Goal: Navigation & Orientation: Understand site structure

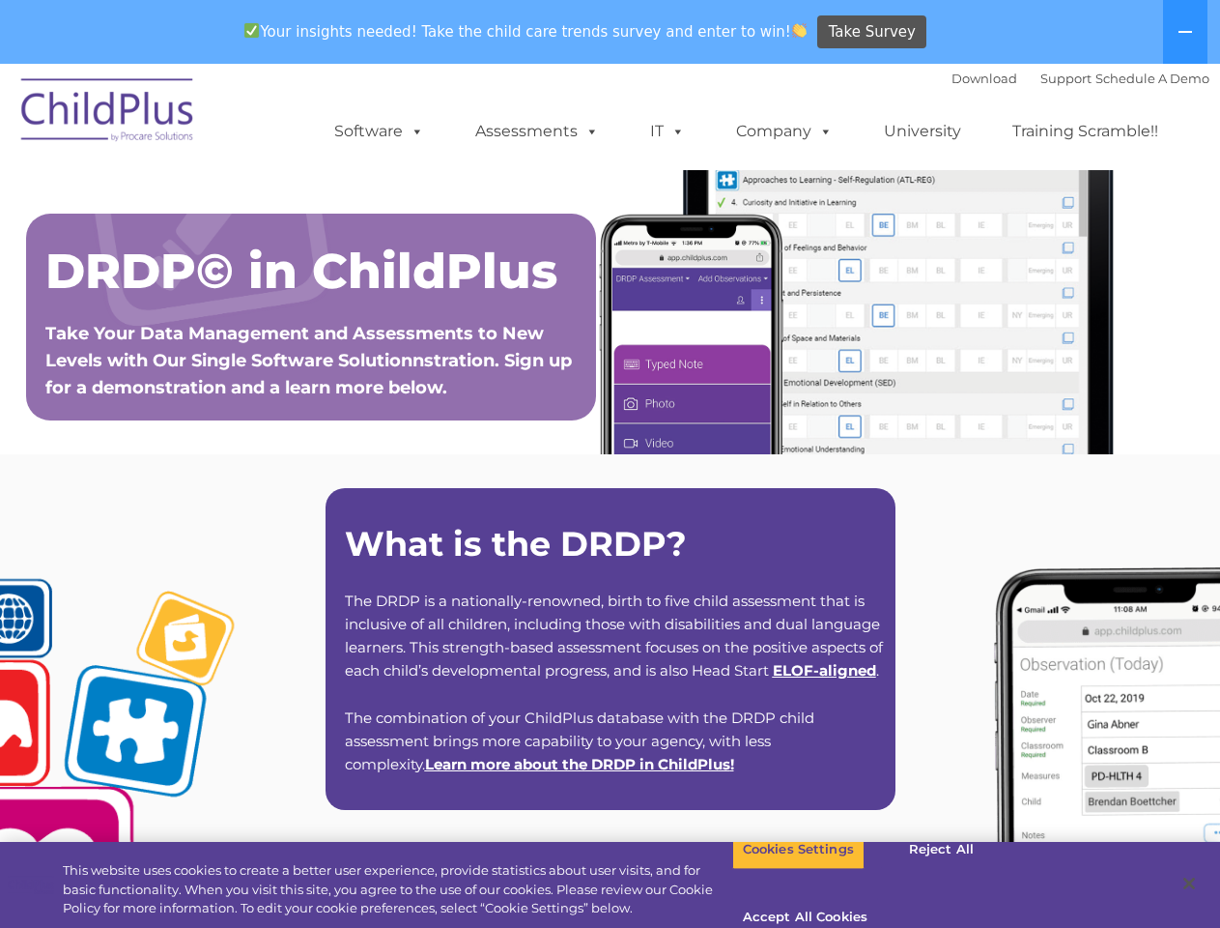
click at [610, 496] on div "What is the DRDP? The DRDP is a nationally-renowned, birth to five child assess…" at bounding box center [611, 649] width 570 height 322
click at [414, 130] on span at bounding box center [413, 131] width 21 height 18
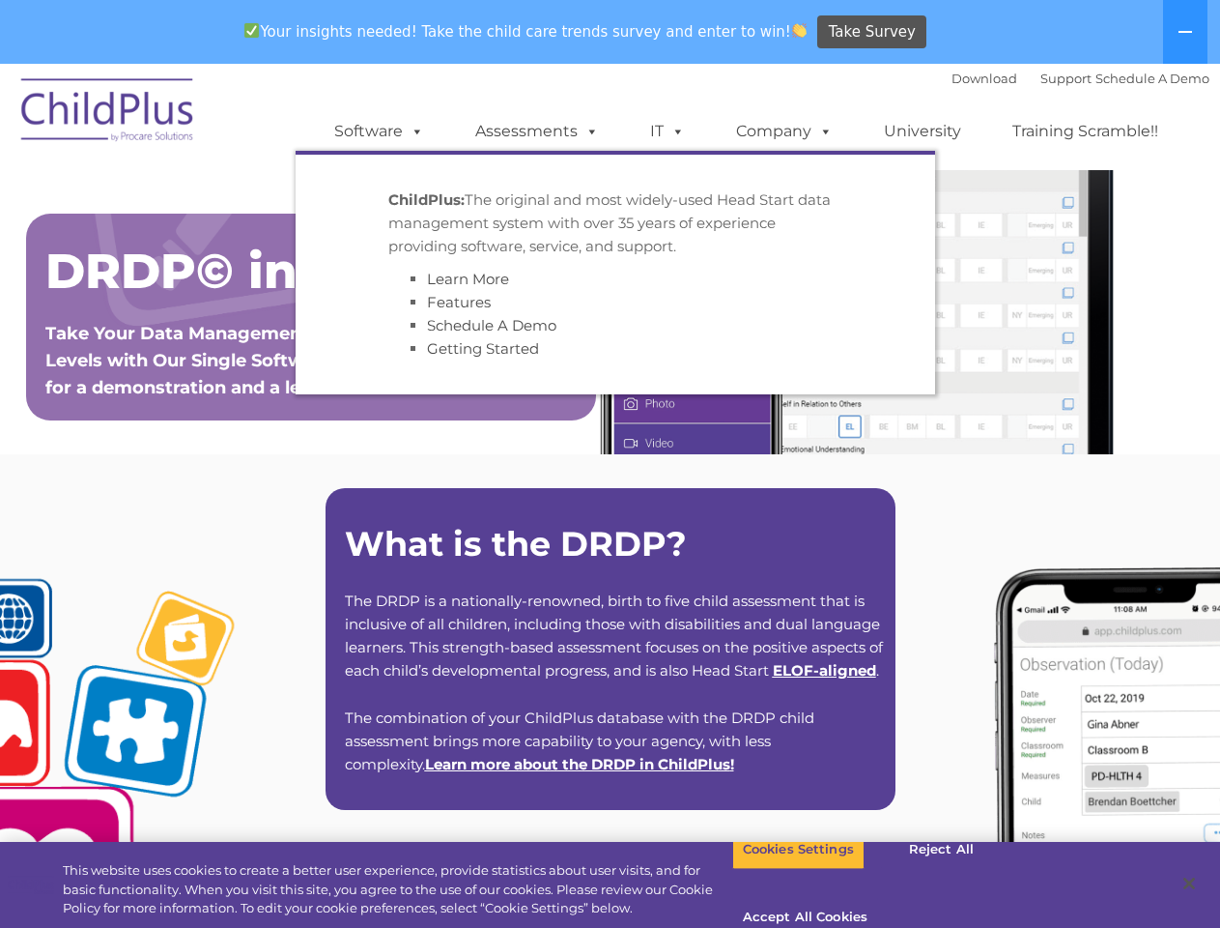
click at [588, 130] on span at bounding box center [588, 131] width 21 height 18
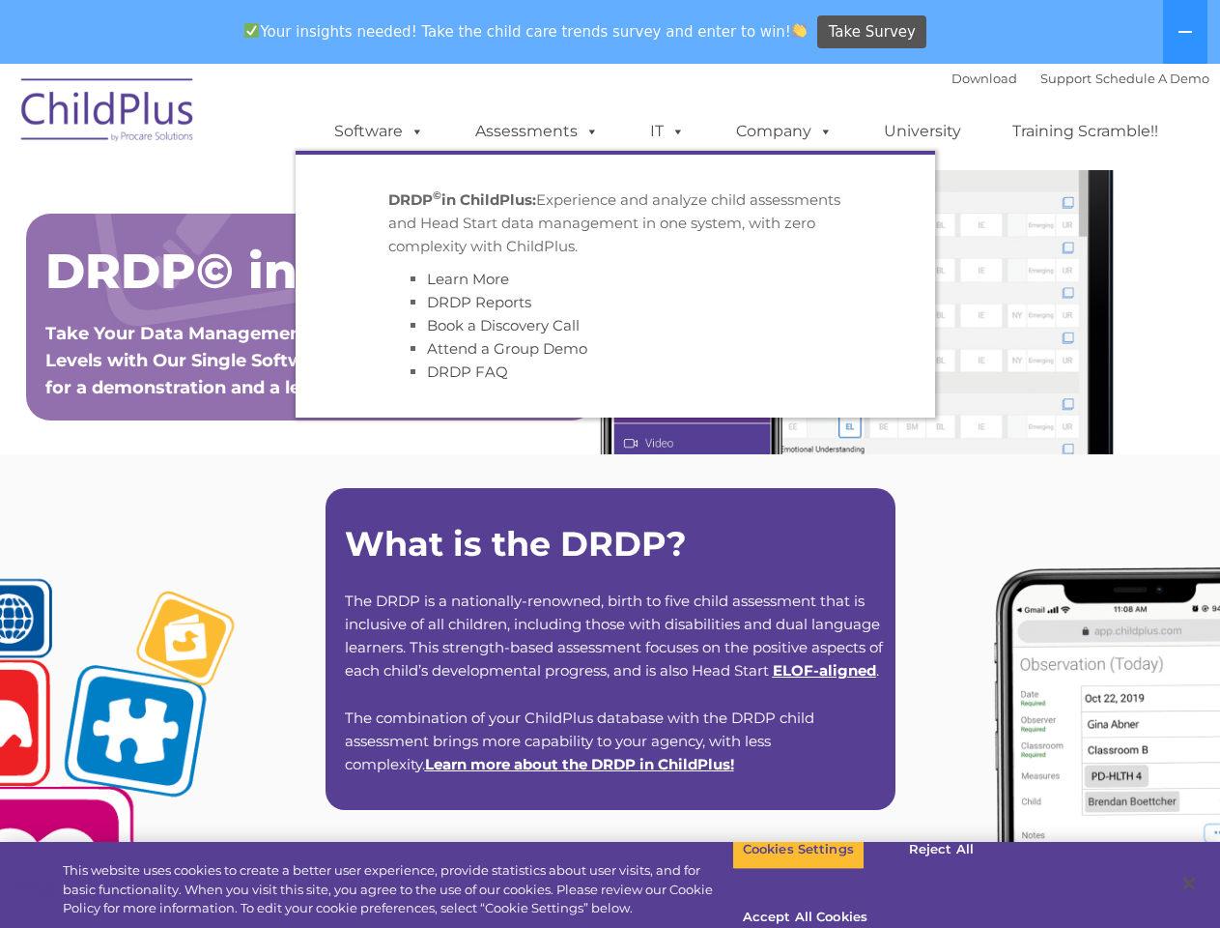
click at [668, 131] on span at bounding box center [674, 131] width 21 height 18
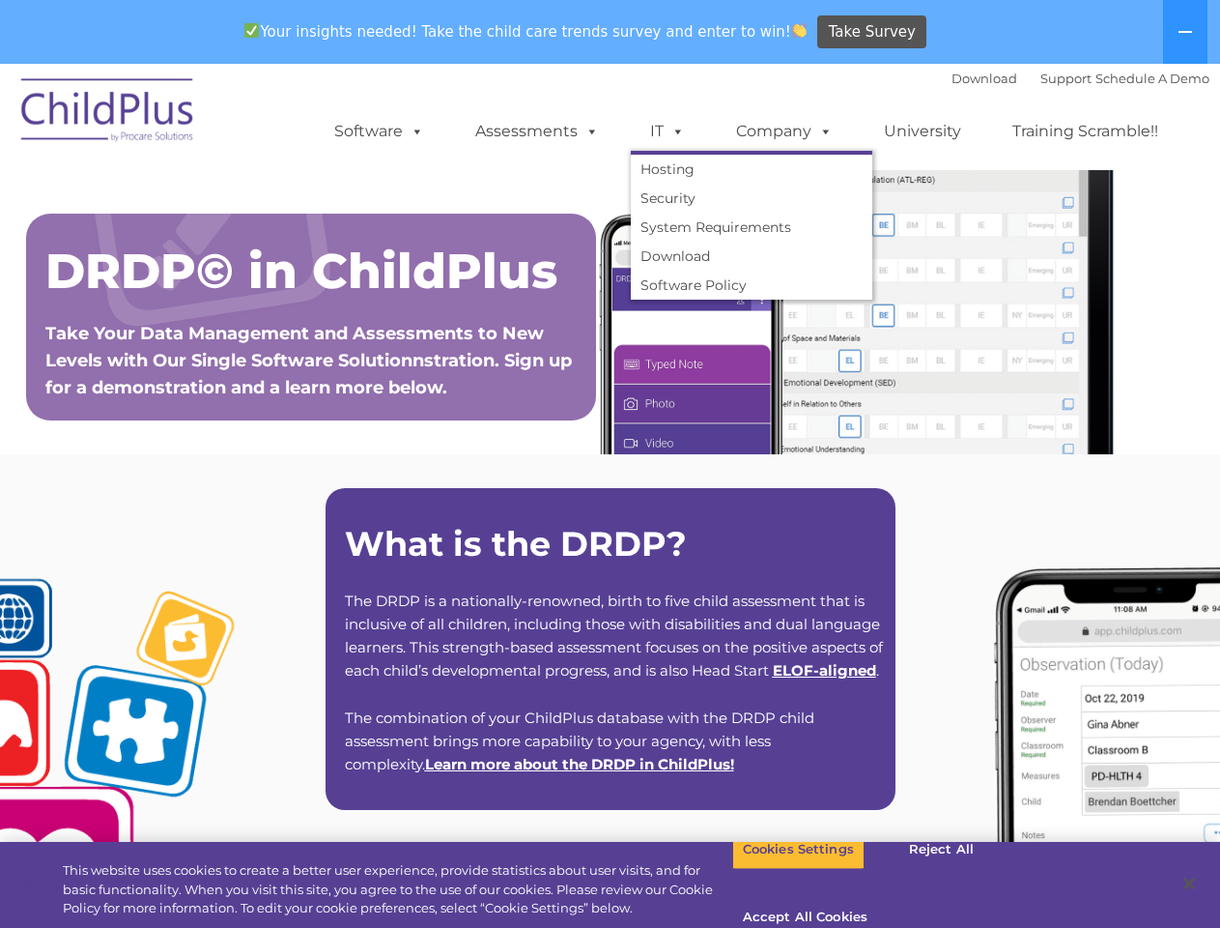
click at [674, 130] on span at bounding box center [674, 131] width 21 height 18
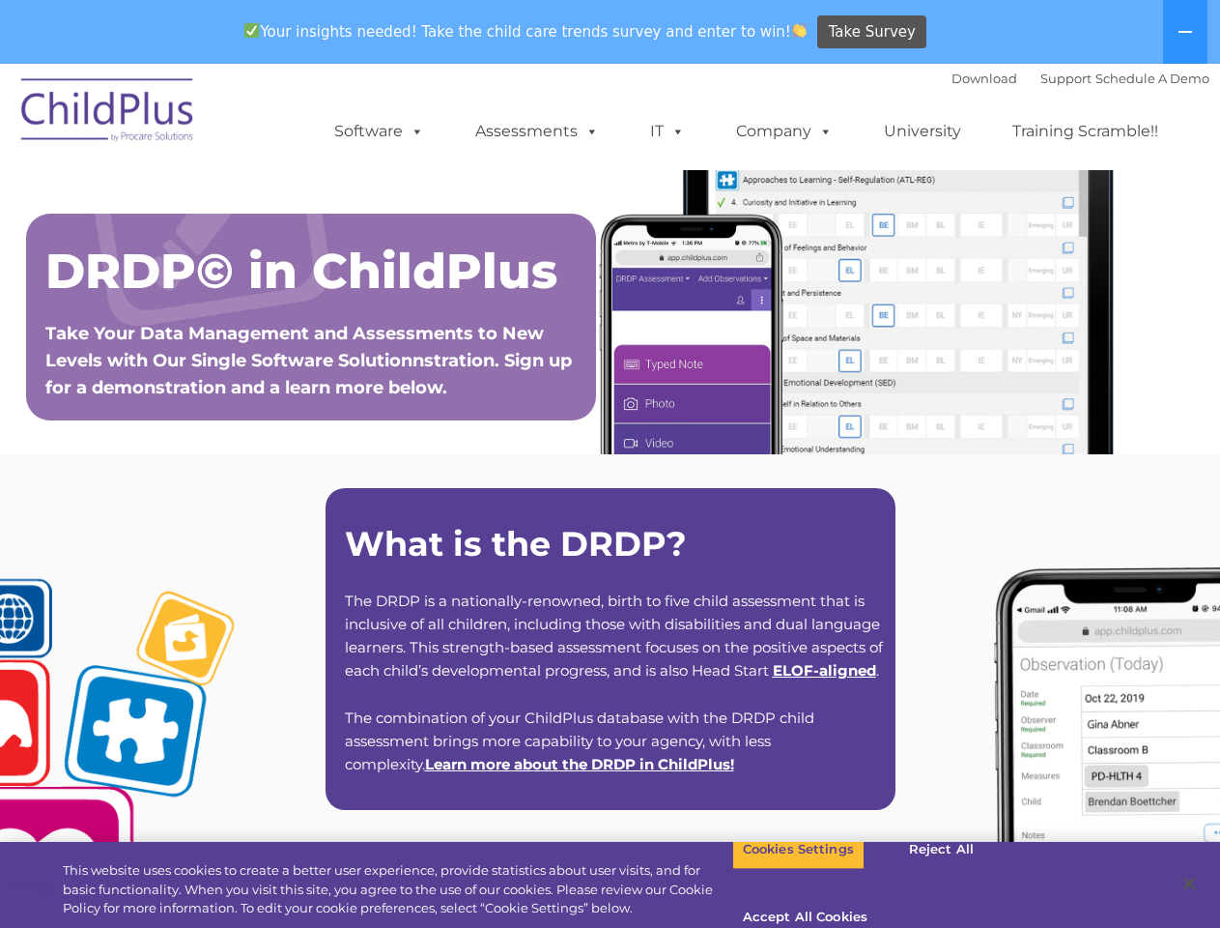
click at [784, 131] on link "Company" at bounding box center [784, 131] width 135 height 39
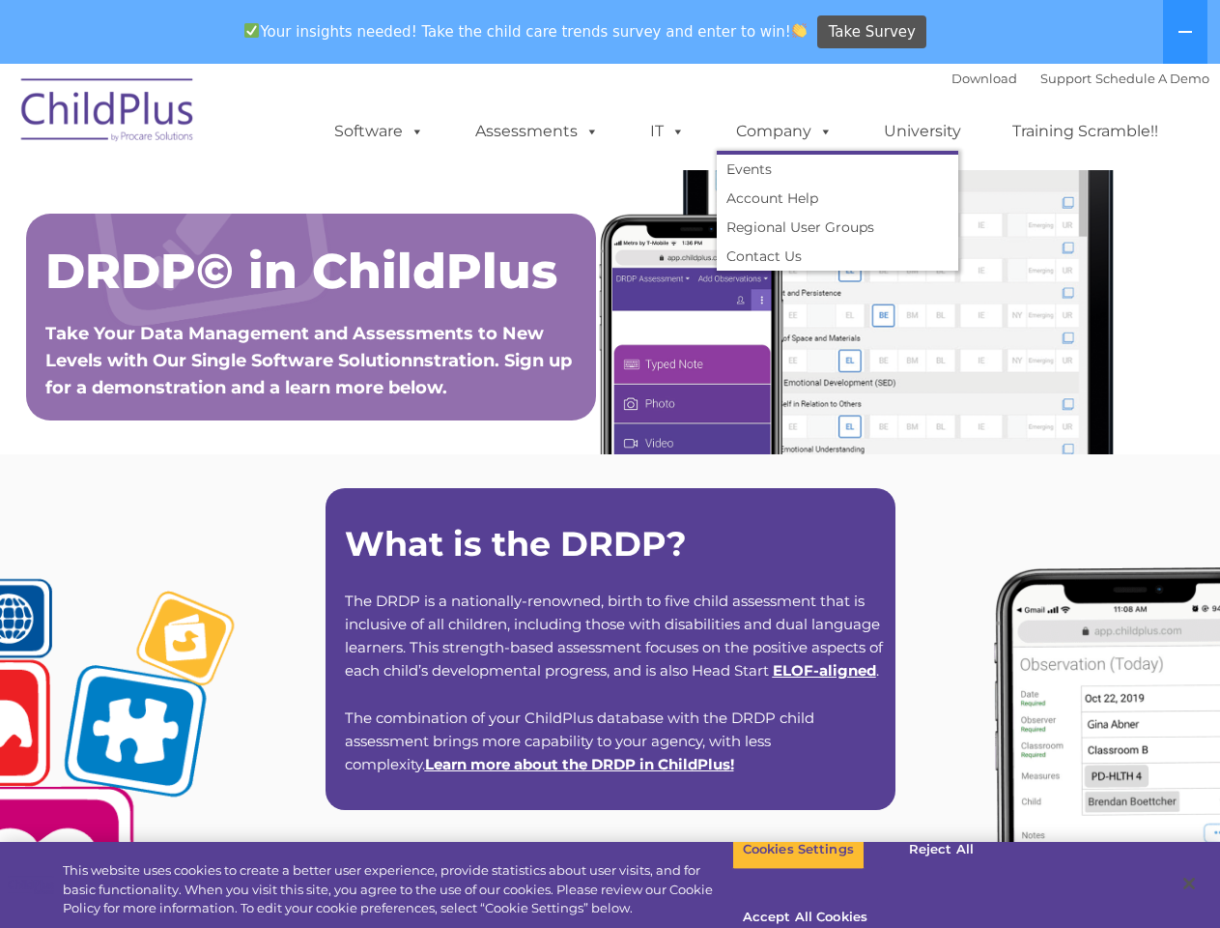
click at [821, 130] on span at bounding box center [822, 131] width 21 height 18
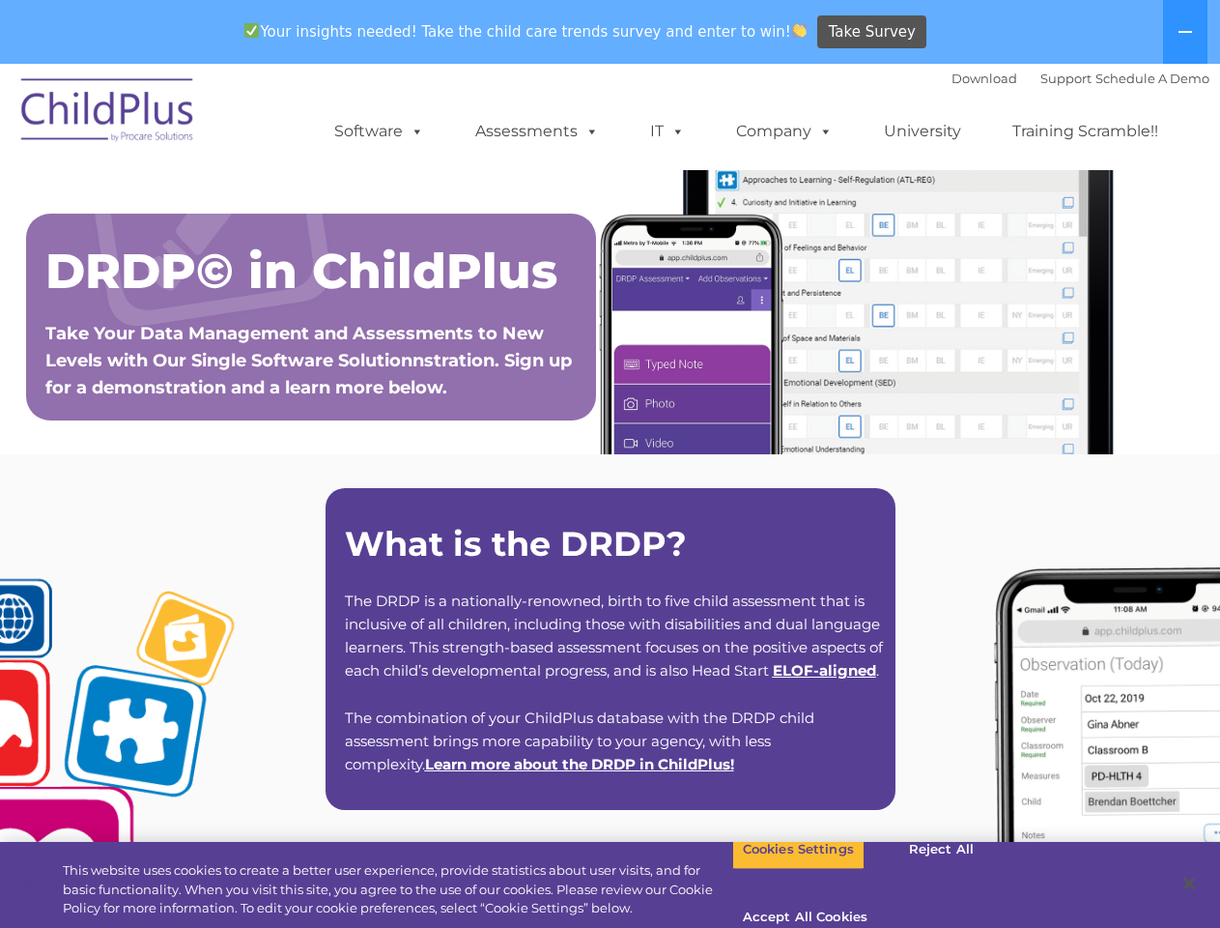
click at [610, 32] on span "Your insights needed! Take the child care trends survey and enter to win!" at bounding box center [526, 32] width 579 height 38
click at [1186, 32] on icon at bounding box center [1186, 32] width 14 height 2
